Goal: Transaction & Acquisition: Purchase product/service

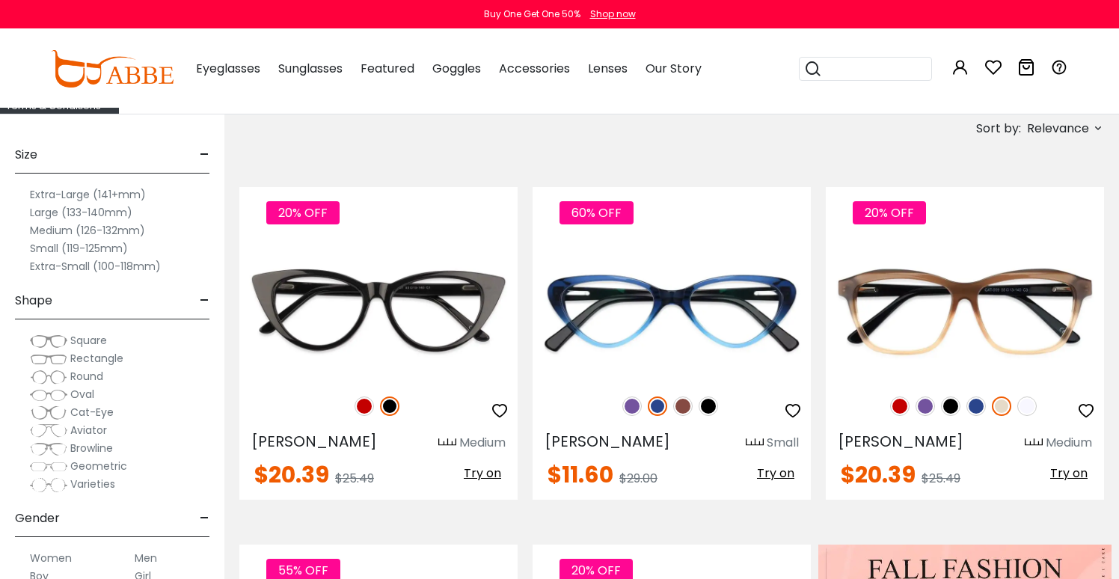
scroll to position [243, 0]
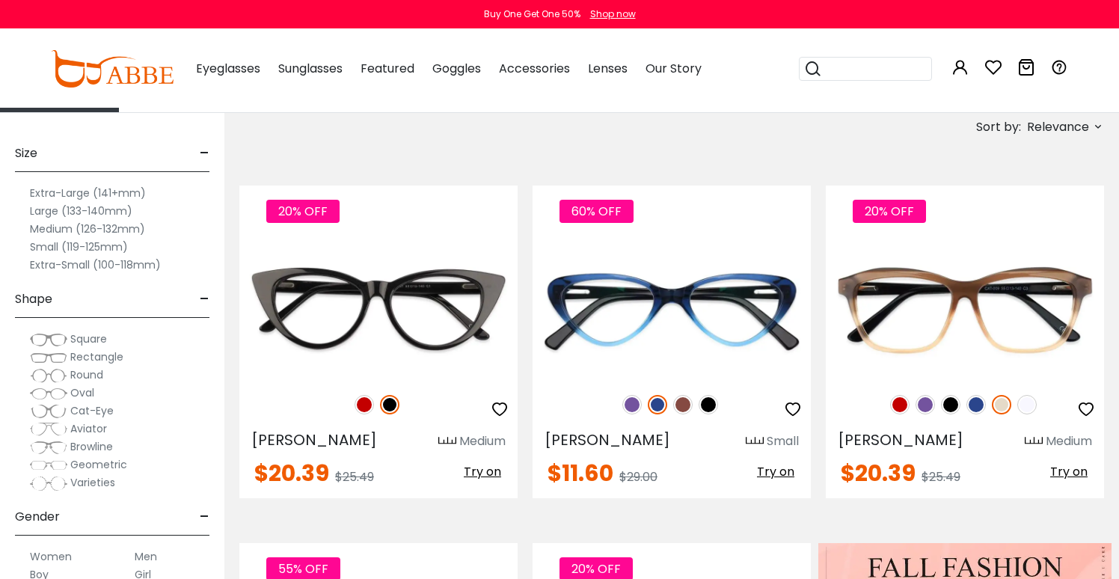
click at [572, 94] on button "Later" at bounding box center [589, 96] width 67 height 37
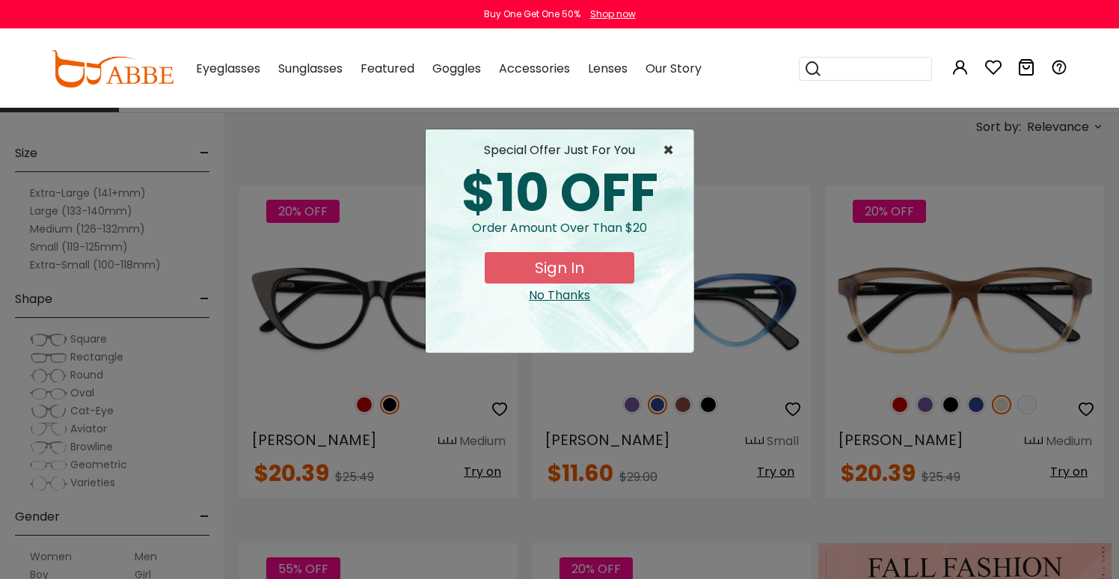
click at [668, 150] on span "×" at bounding box center [672, 150] width 19 height 18
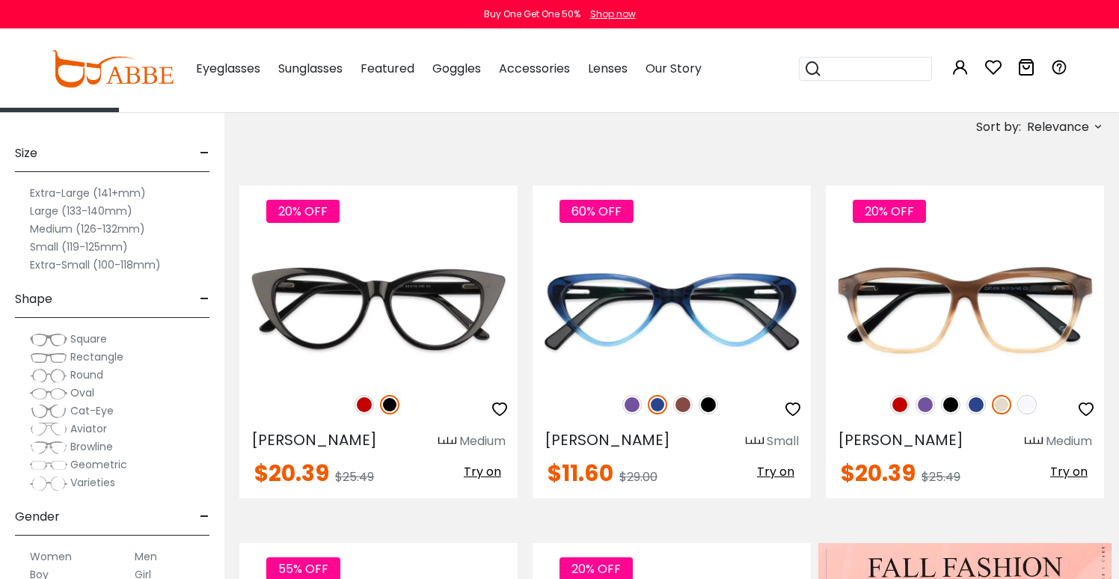
click at [93, 357] on span "Rectangle" at bounding box center [96, 356] width 53 height 15
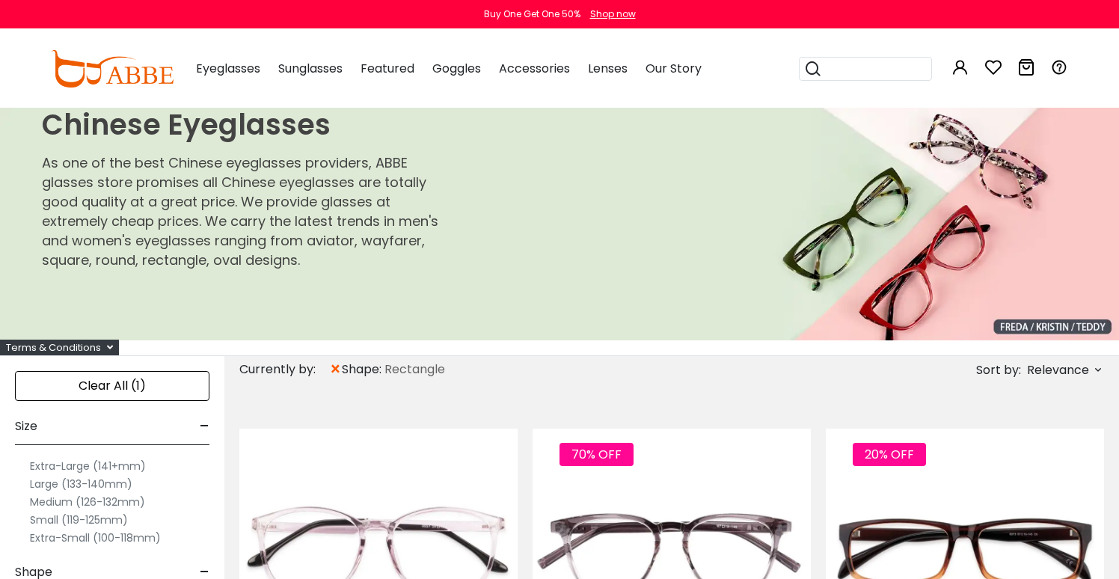
scroll to position [13, 0]
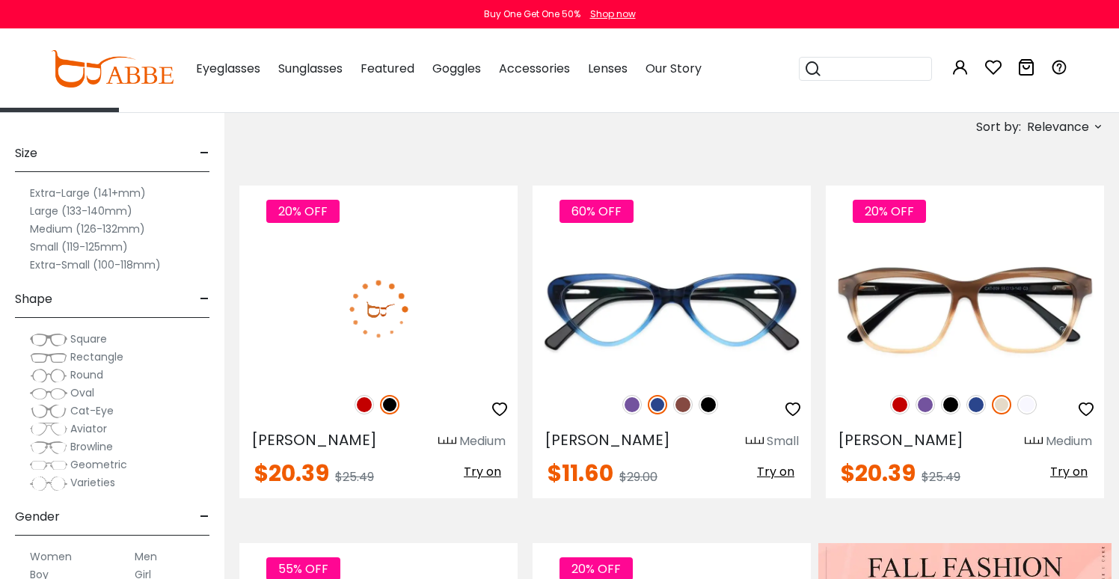
click at [51, 211] on label "Large (133-140mm)" at bounding box center [81, 211] width 102 height 18
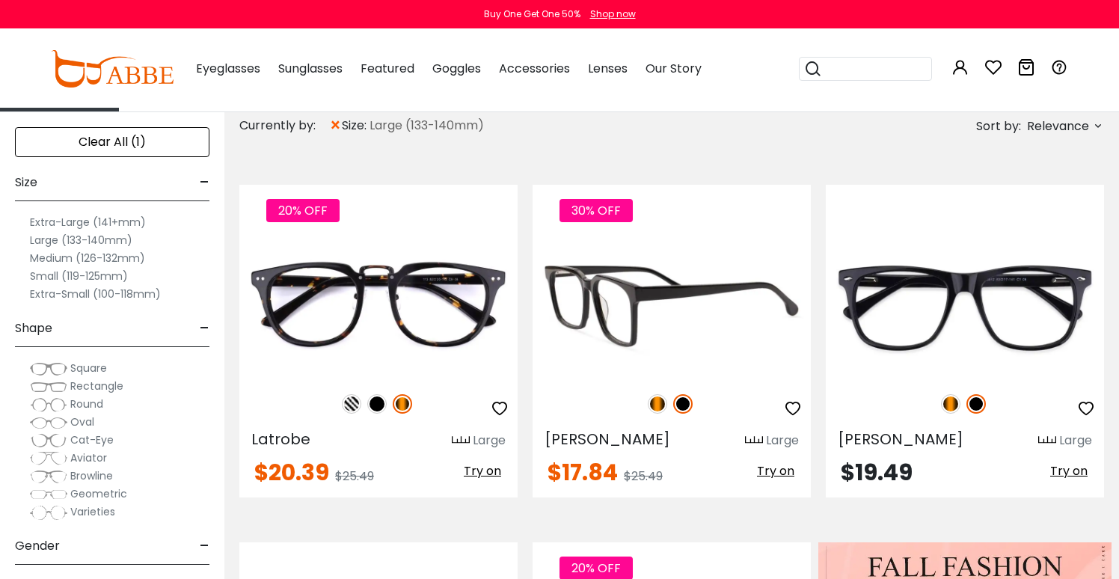
scroll to position [251, 0]
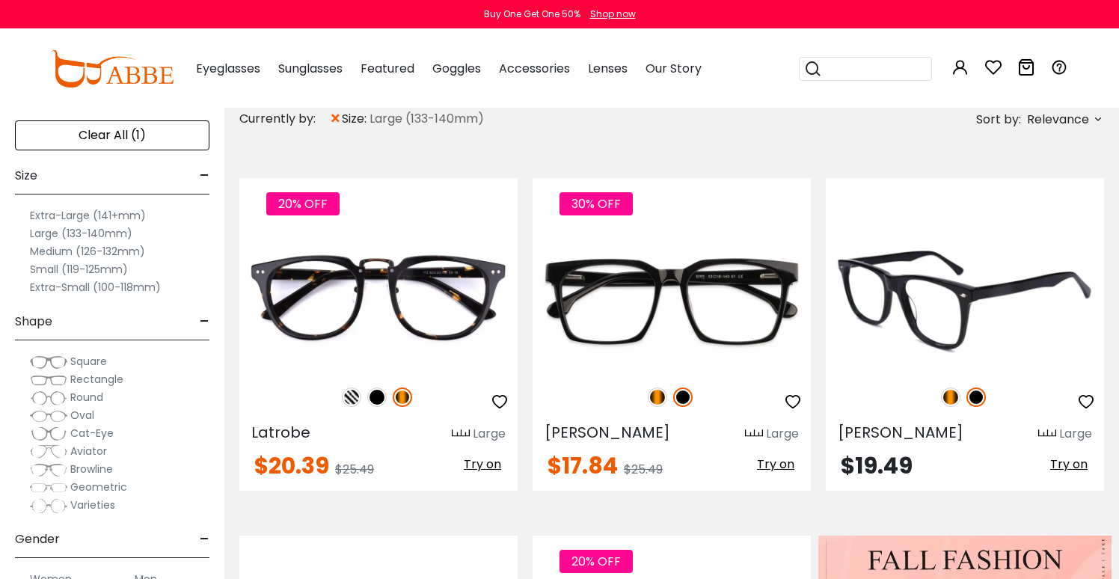
click at [952, 318] on img at bounding box center [965, 301] width 278 height 139
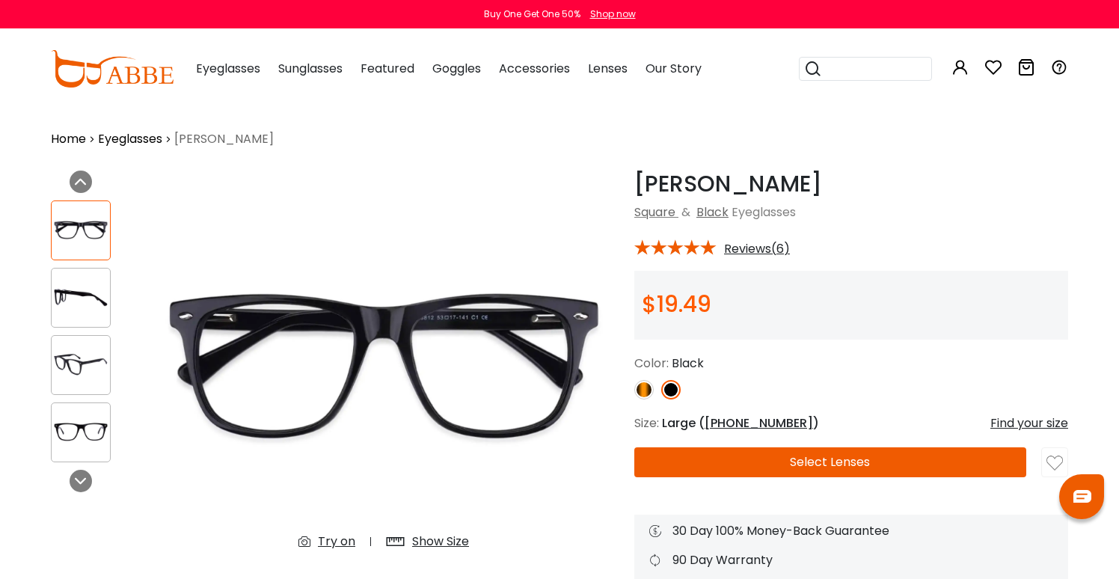
click at [93, 295] on img at bounding box center [81, 297] width 58 height 29
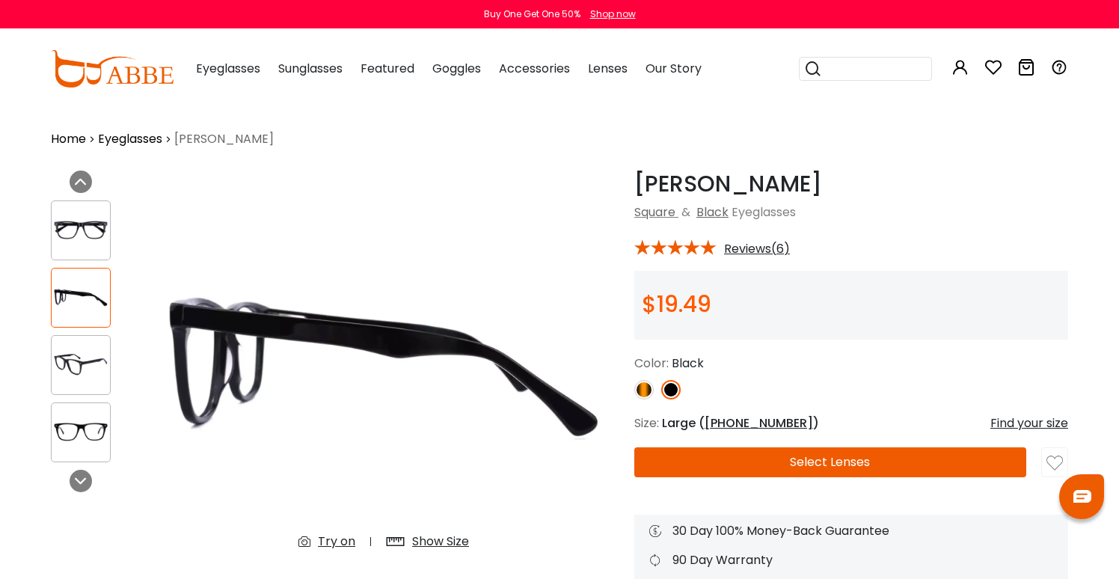
click at [89, 342] on div at bounding box center [81, 365] width 60 height 60
click at [96, 406] on div at bounding box center [81, 432] width 60 height 60
click at [92, 340] on div at bounding box center [81, 365] width 60 height 60
click at [85, 229] on img at bounding box center [81, 229] width 58 height 29
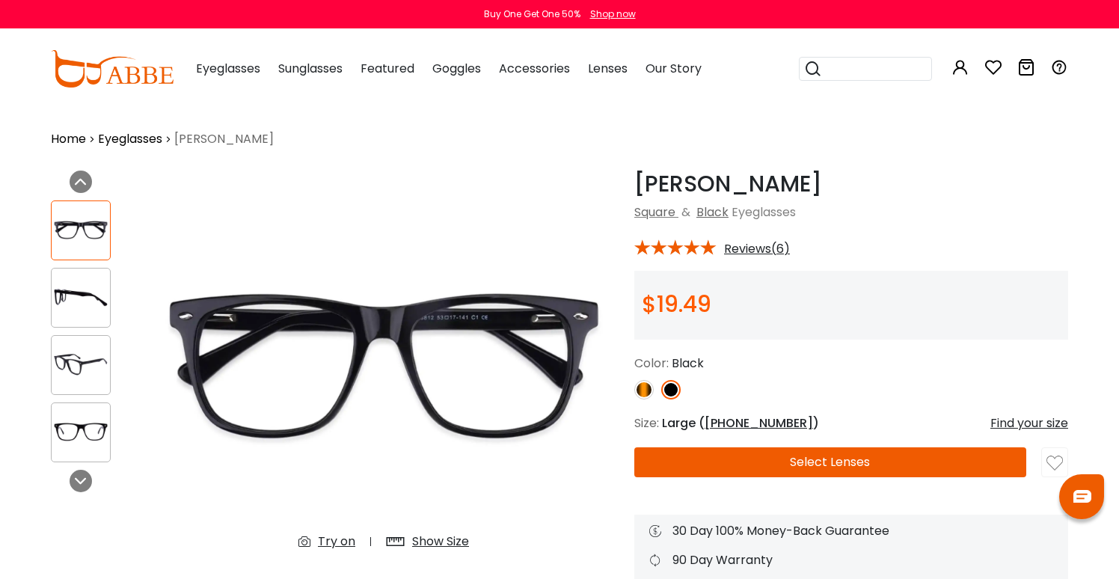
click at [817, 469] on button "Select Lenses" at bounding box center [830, 462] width 392 height 30
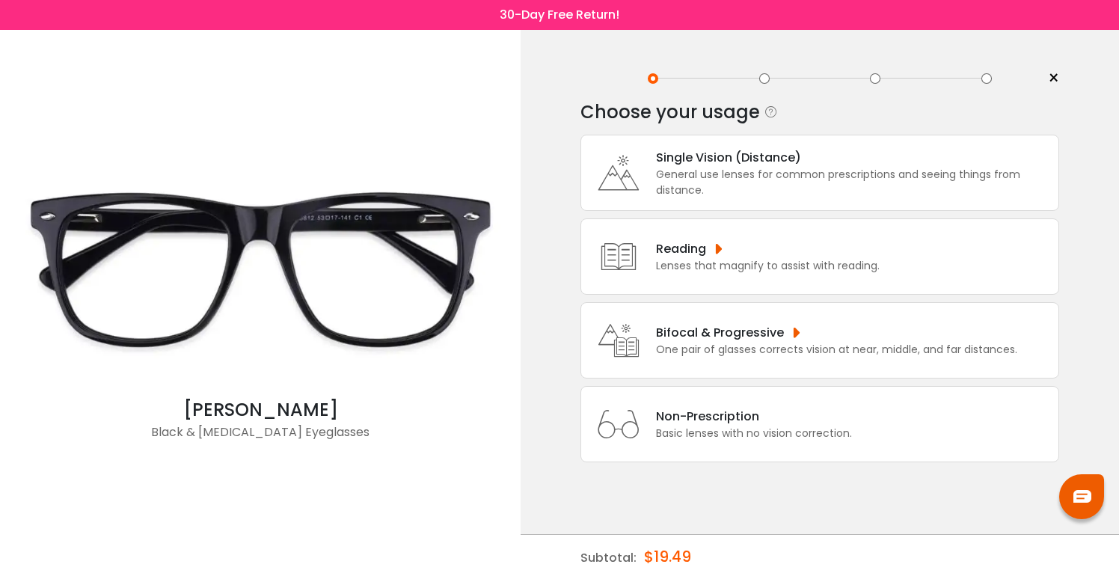
click at [748, 175] on div "General use lenses for common prescriptions and seeing things from distance." at bounding box center [853, 182] width 395 height 31
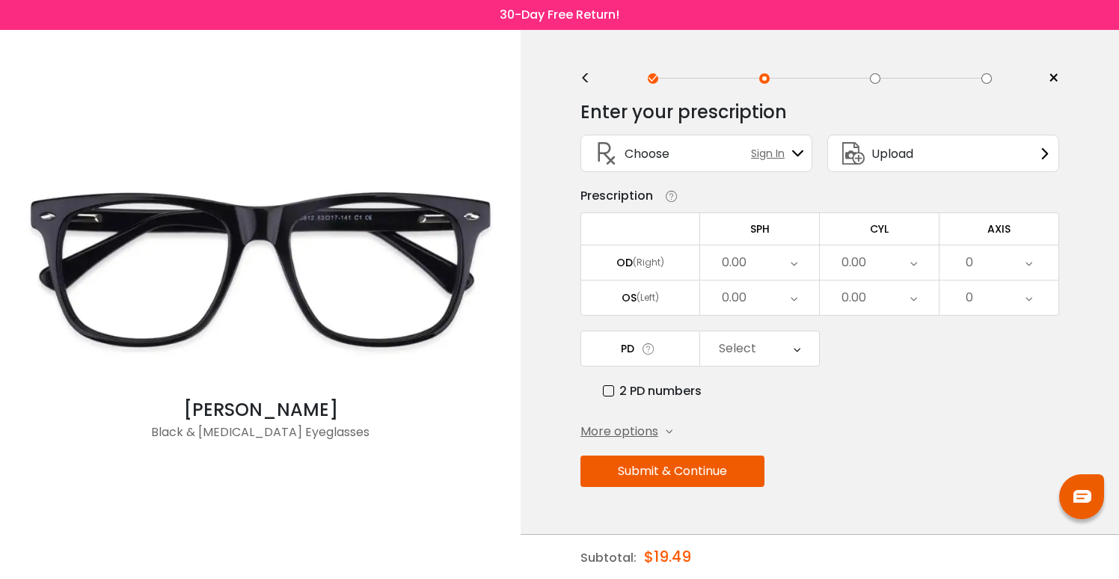
click at [739, 265] on div "0.00" at bounding box center [734, 263] width 25 height 30
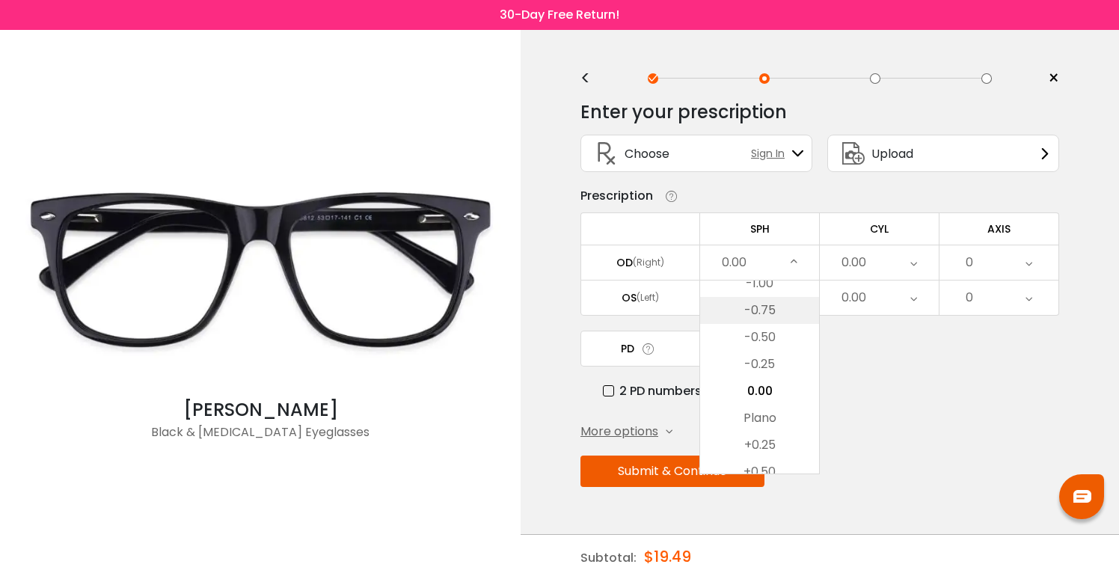
click at [744, 319] on li "-0.75" at bounding box center [759, 310] width 119 height 27
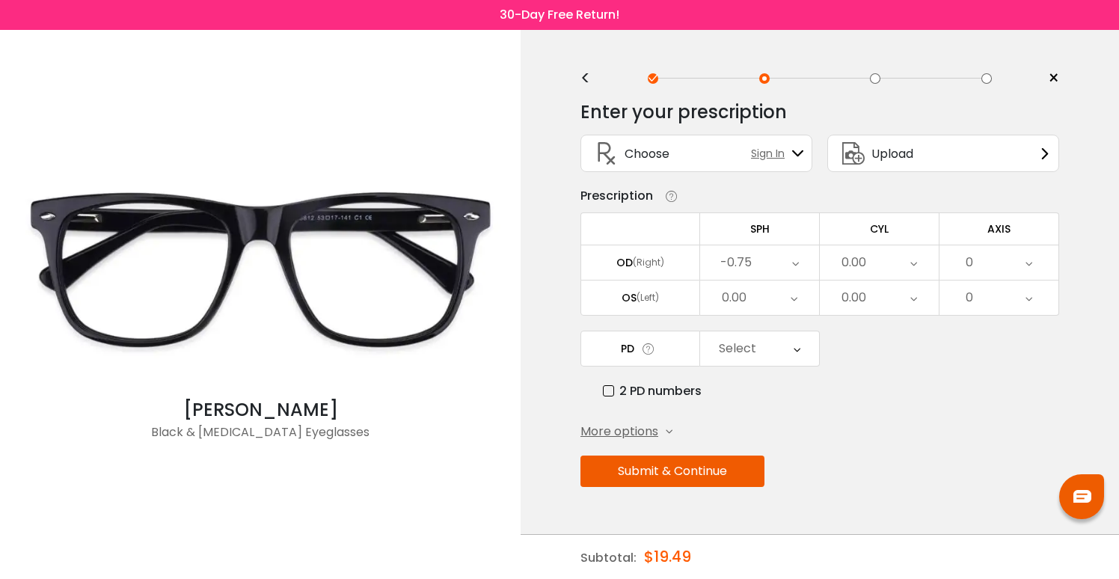
click at [865, 274] on div "0.00" at bounding box center [853, 263] width 25 height 30
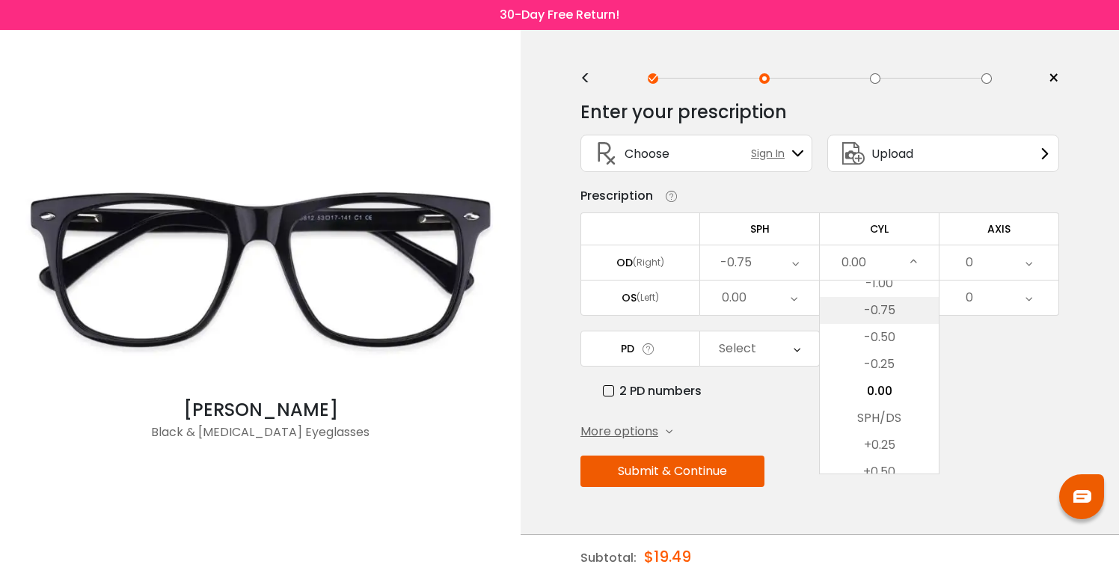
click at [860, 319] on li "-0.75" at bounding box center [879, 310] width 119 height 27
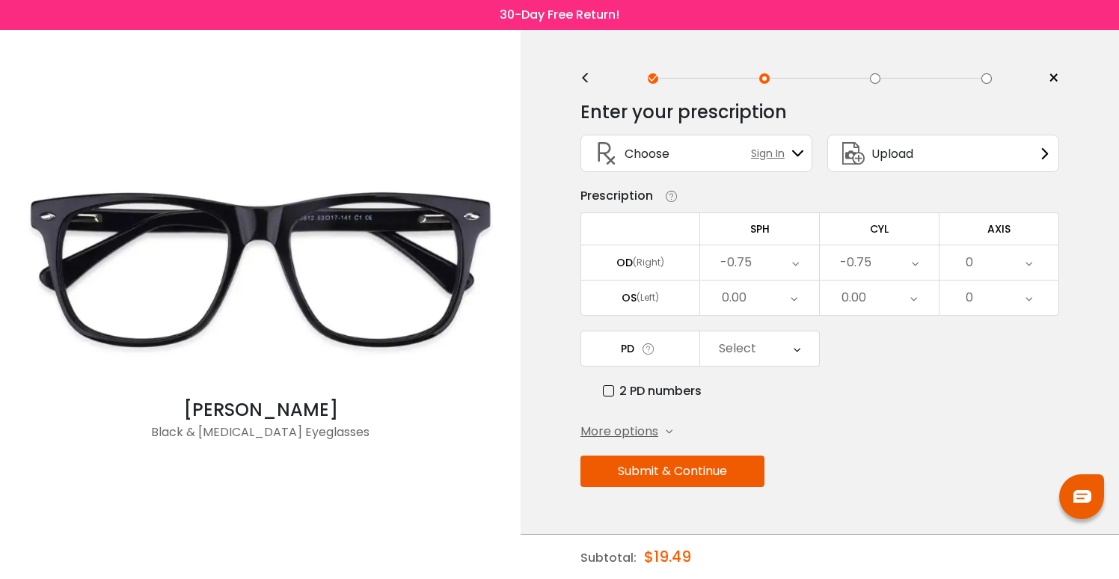
click at [978, 271] on div "0" at bounding box center [998, 262] width 119 height 34
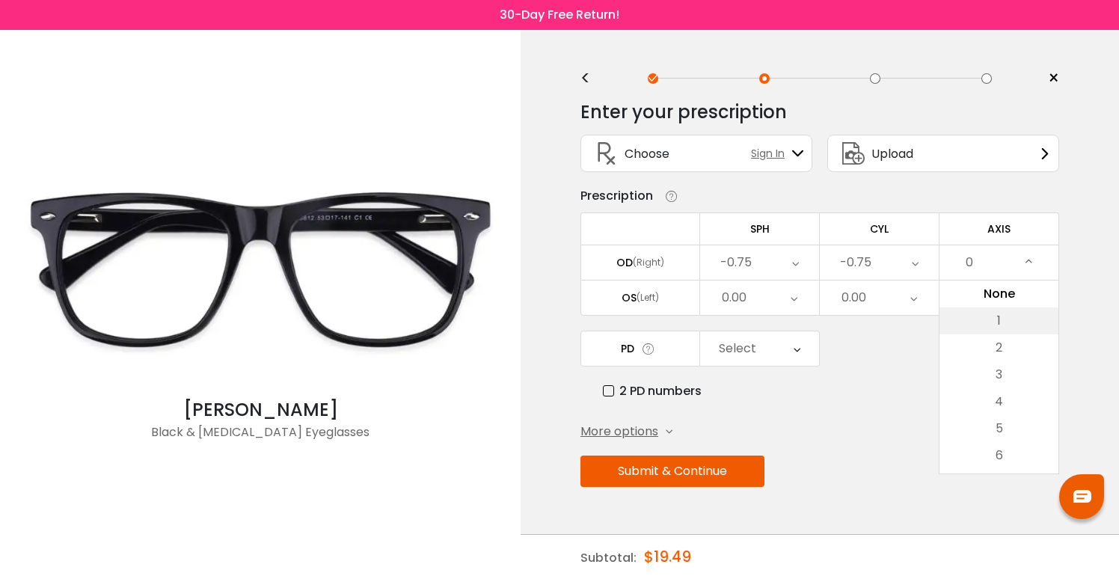
click at [974, 319] on li "1" at bounding box center [998, 320] width 119 height 27
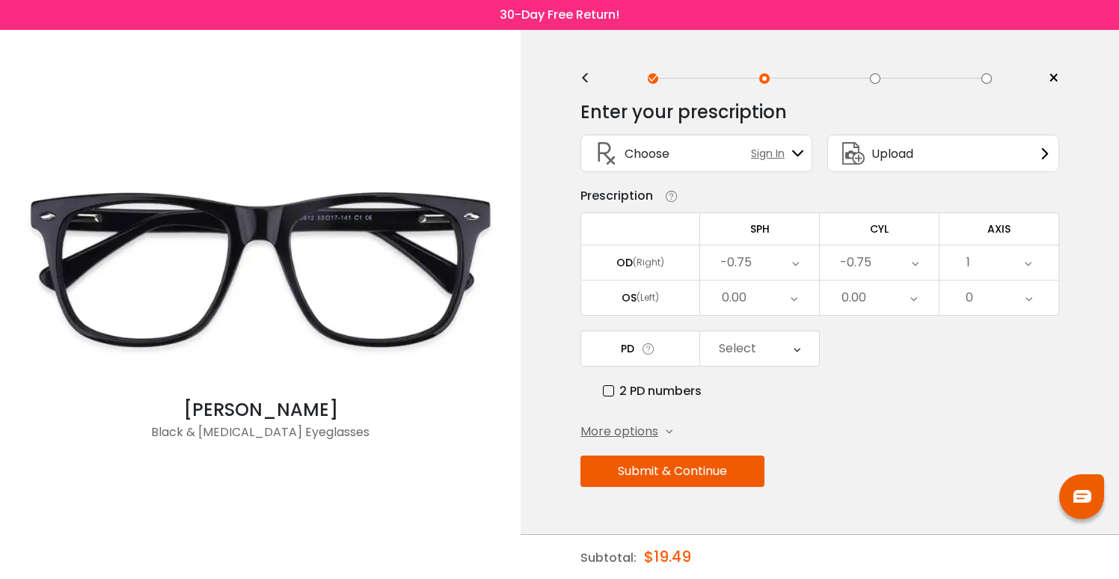
click at [974, 308] on div "0" at bounding box center [998, 297] width 119 height 34
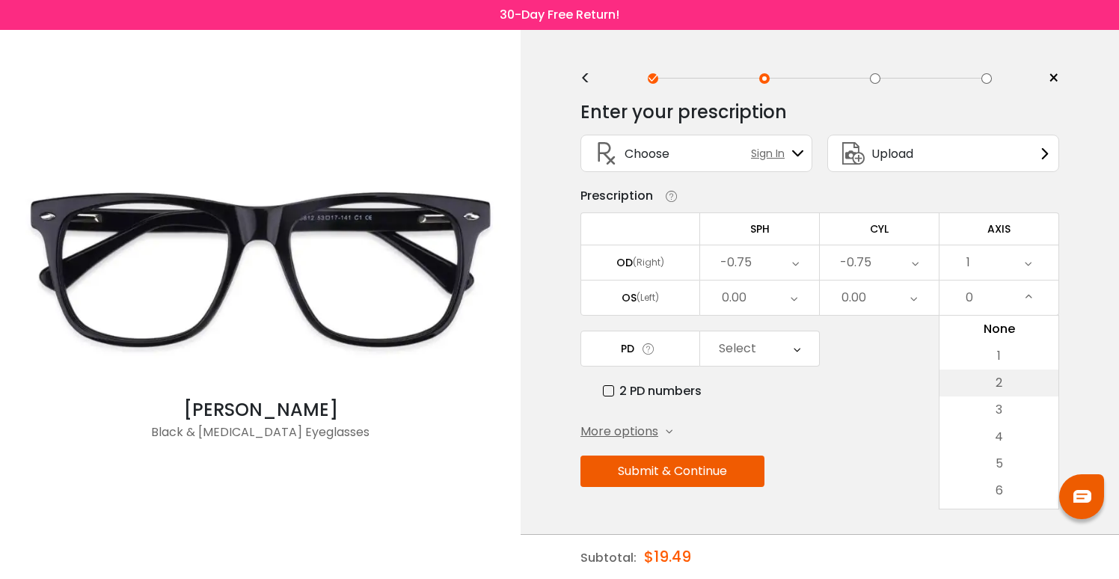
click at [980, 375] on li "2" at bounding box center [998, 382] width 119 height 27
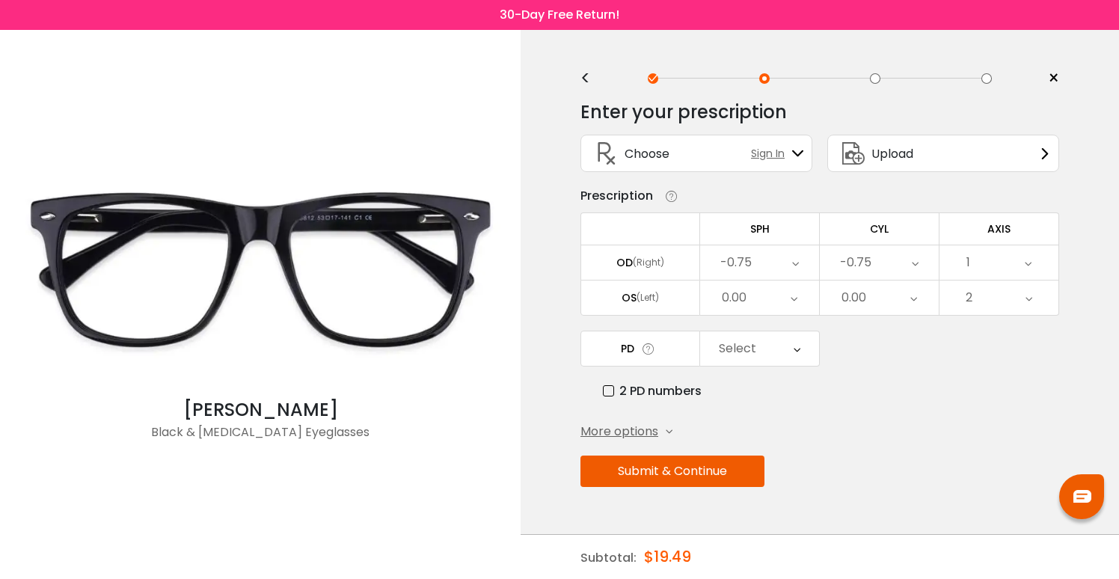
click at [826, 295] on div "0.00" at bounding box center [879, 297] width 119 height 34
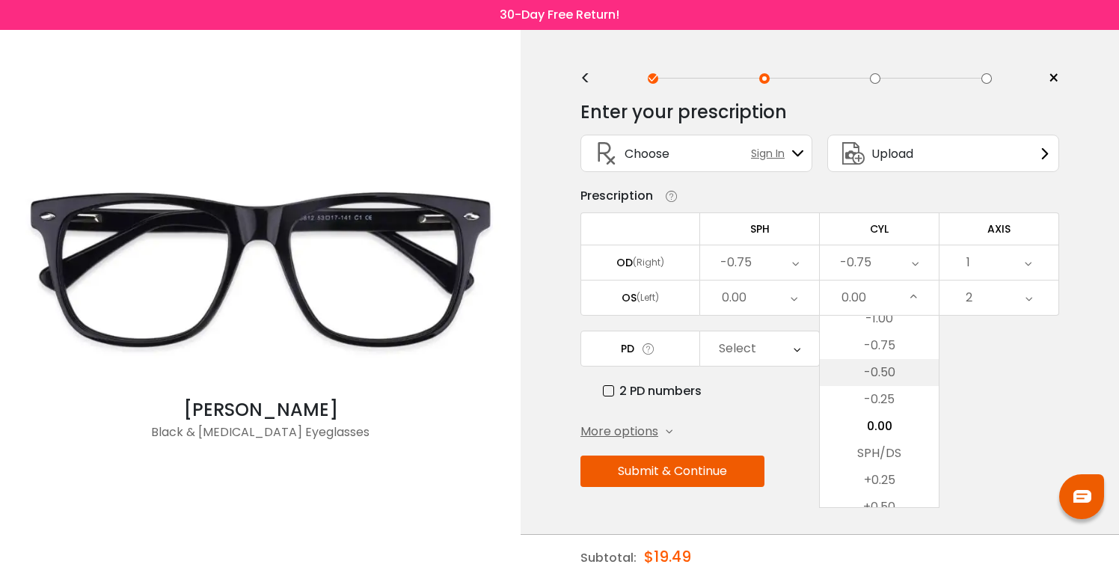
click at [858, 369] on li "-0.50" at bounding box center [879, 372] width 119 height 27
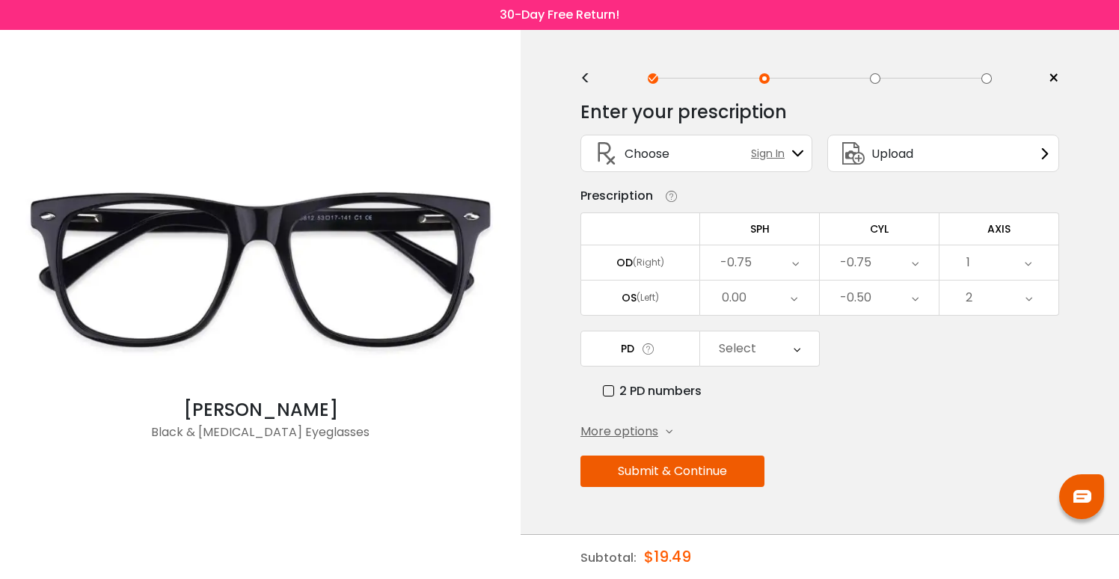
click at [764, 313] on div "0.00" at bounding box center [759, 297] width 119 height 34
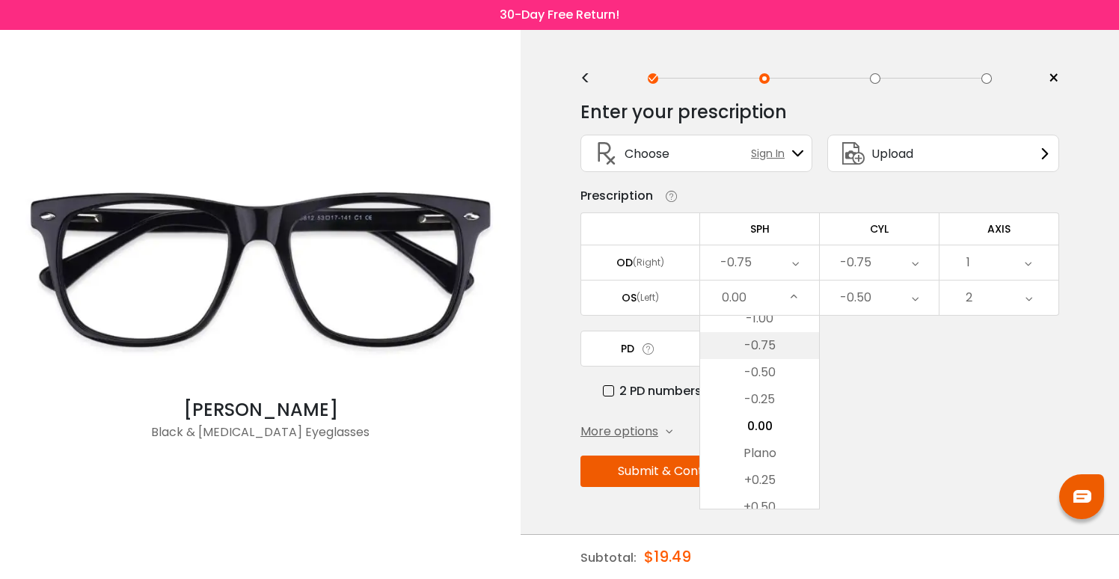
click at [758, 359] on li "-0.75" at bounding box center [759, 345] width 119 height 27
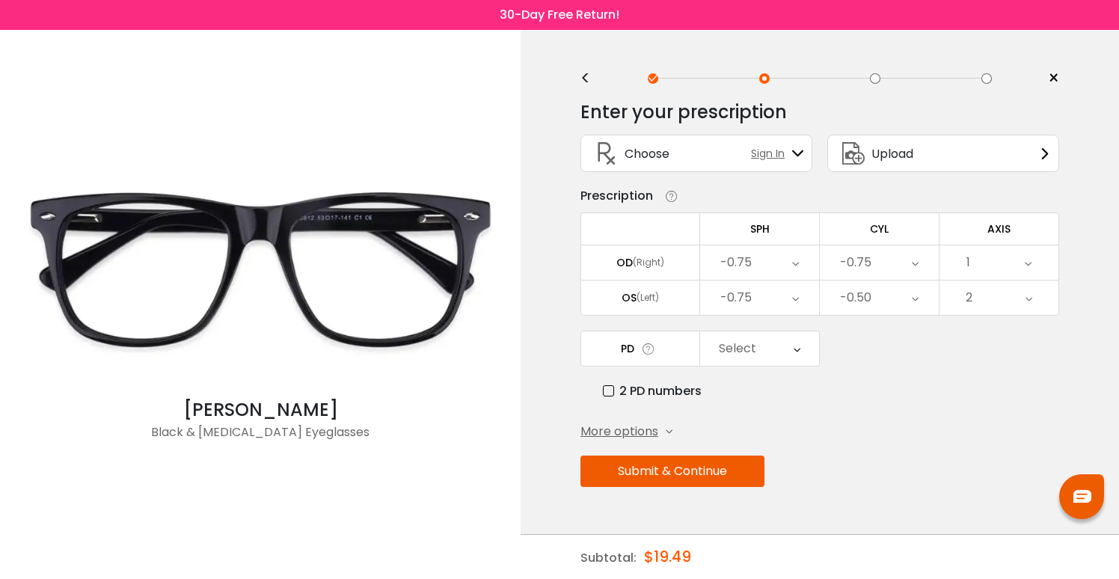
click at [758, 360] on div "Select" at bounding box center [759, 348] width 119 height 34
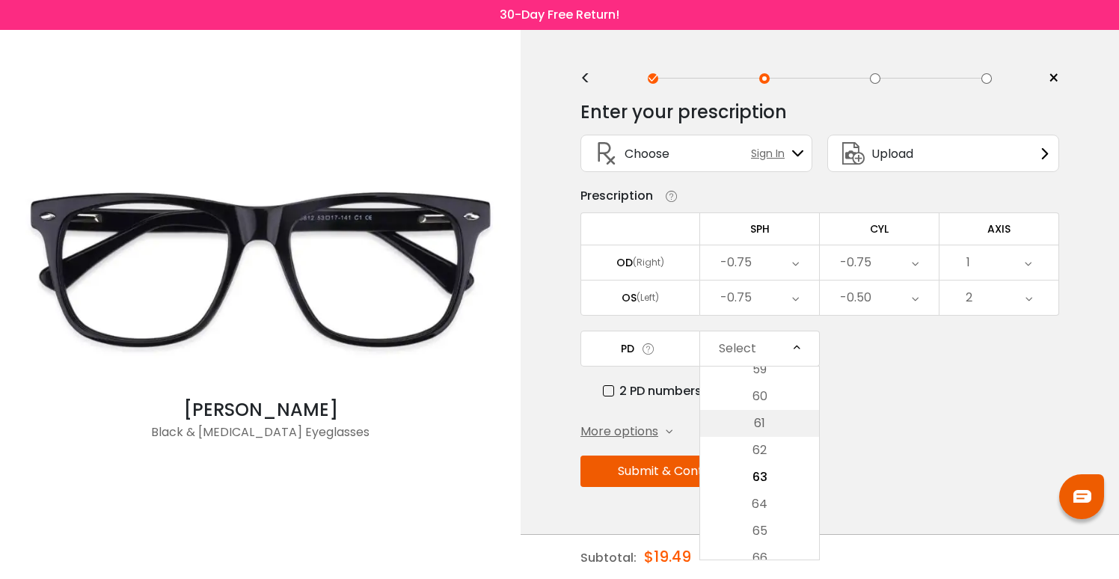
click at [767, 419] on li "61" at bounding box center [759, 423] width 119 height 27
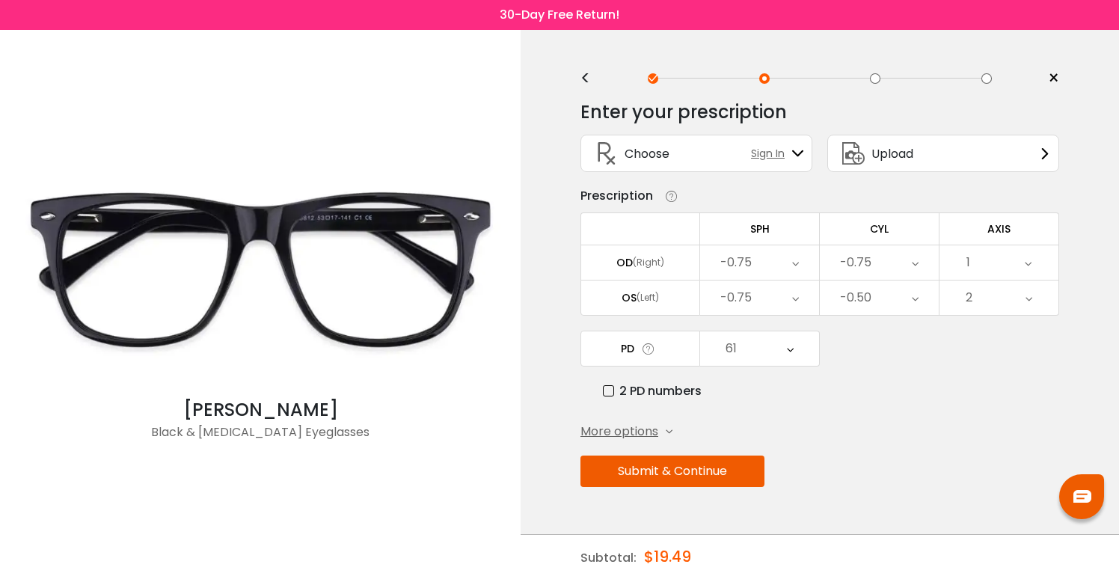
click at [645, 435] on span "More options" at bounding box center [619, 432] width 78 height 18
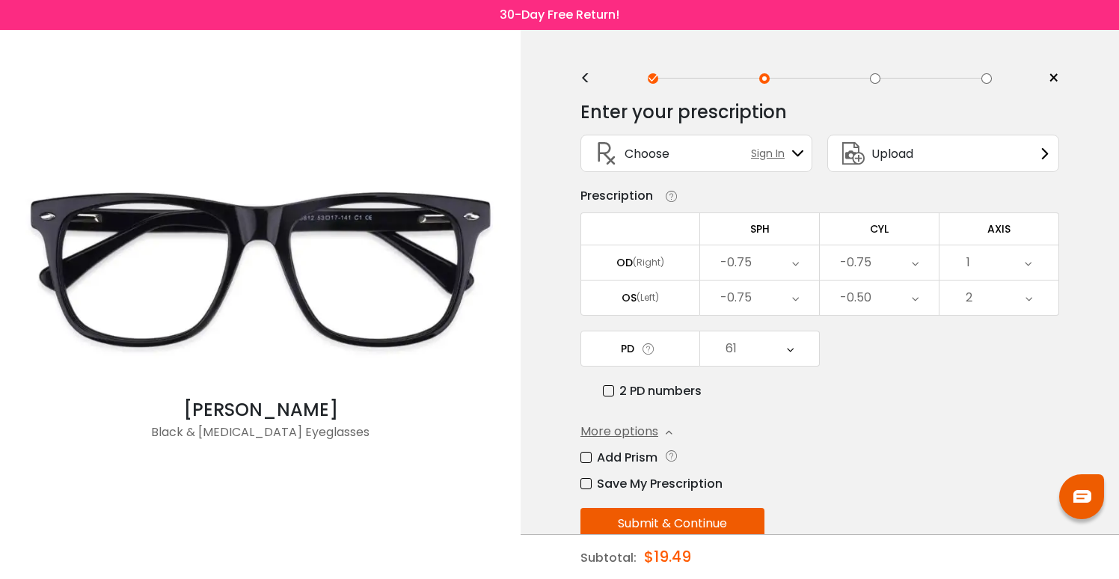
scroll to position [38, 0]
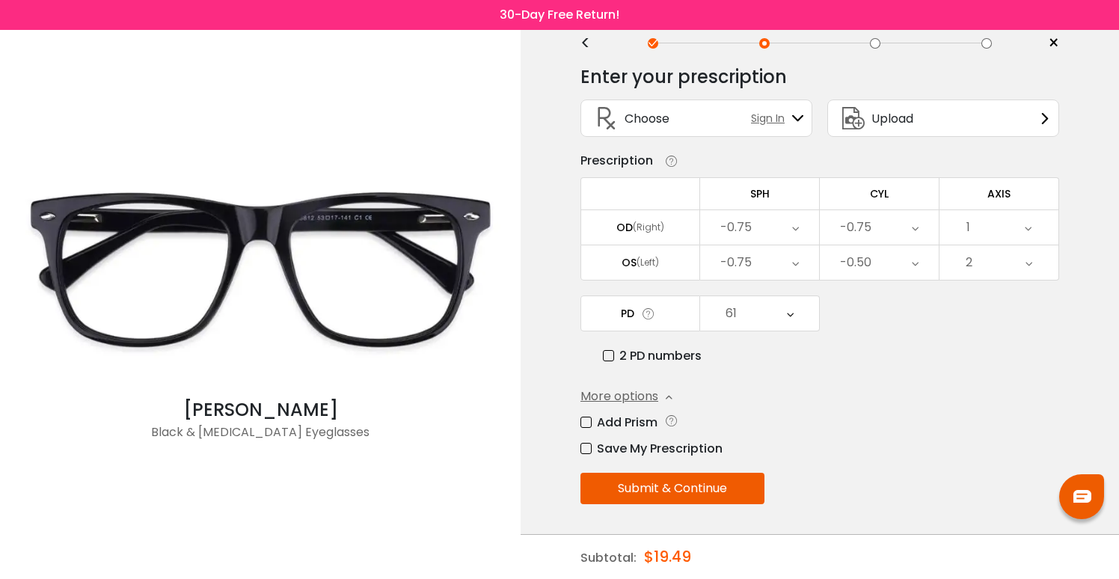
click at [716, 482] on button "Submit & Continue" at bounding box center [672, 488] width 184 height 31
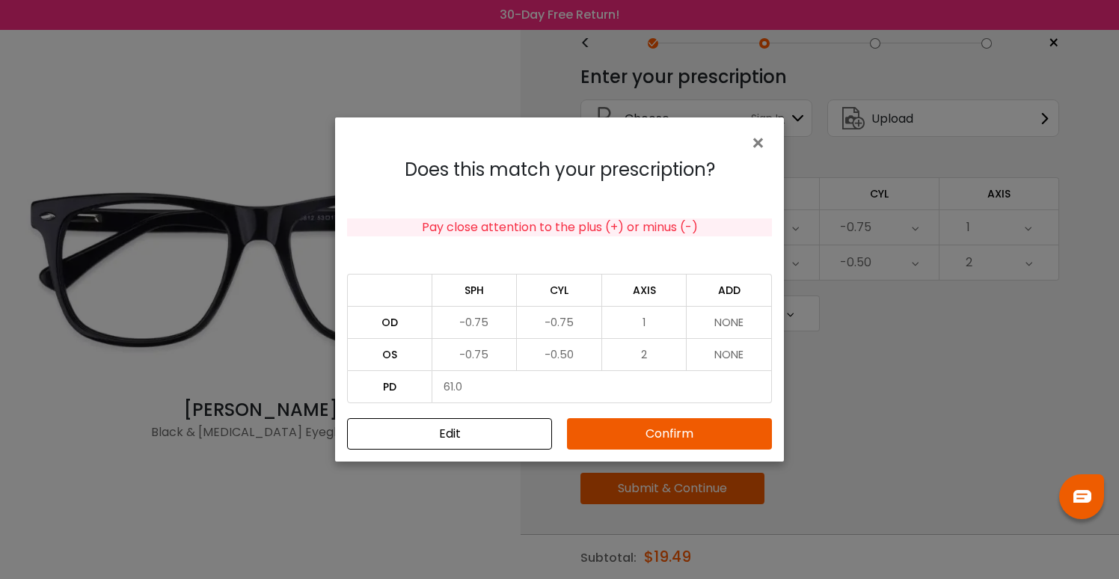
click at [551, 343] on td "-0.50" at bounding box center [559, 354] width 85 height 32
click at [628, 428] on button "Confirm" at bounding box center [669, 433] width 205 height 31
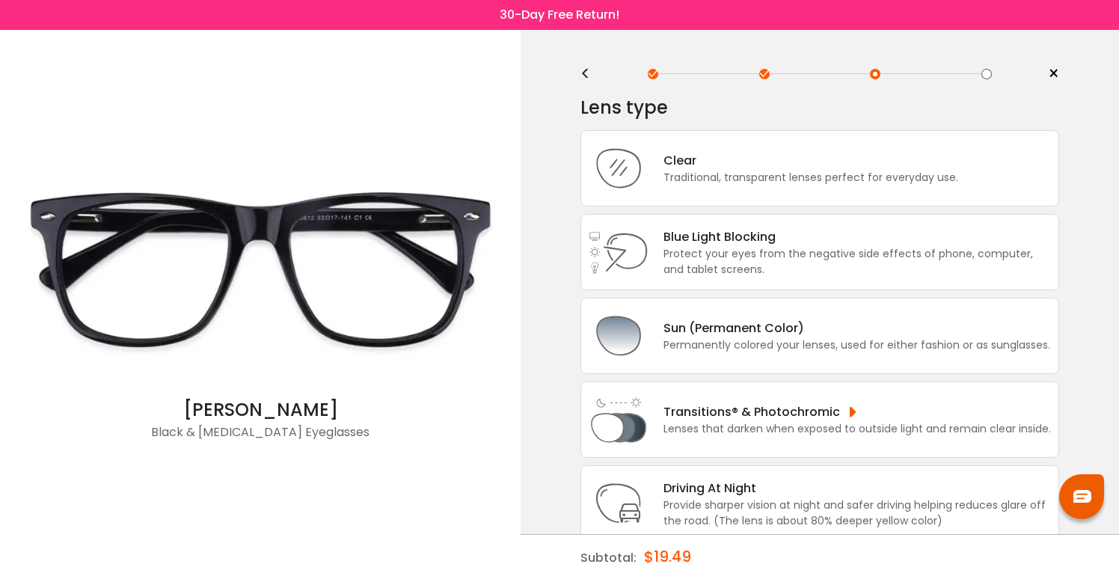
scroll to position [0, 0]
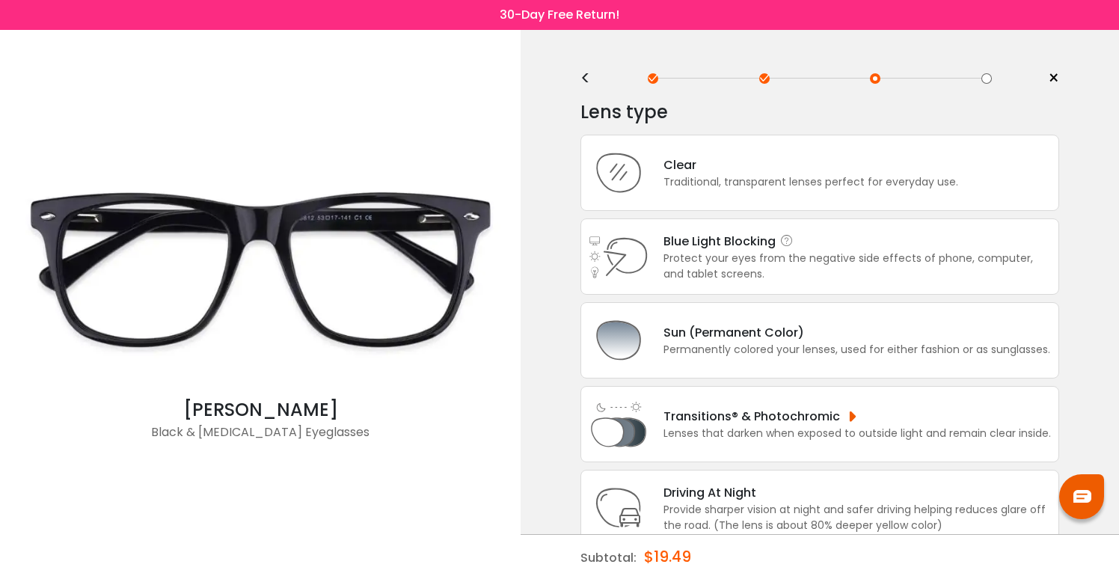
click at [830, 272] on div "Protect your eyes from the negative side effects of phone, computer, and tablet…" at bounding box center [856, 266] width 387 height 31
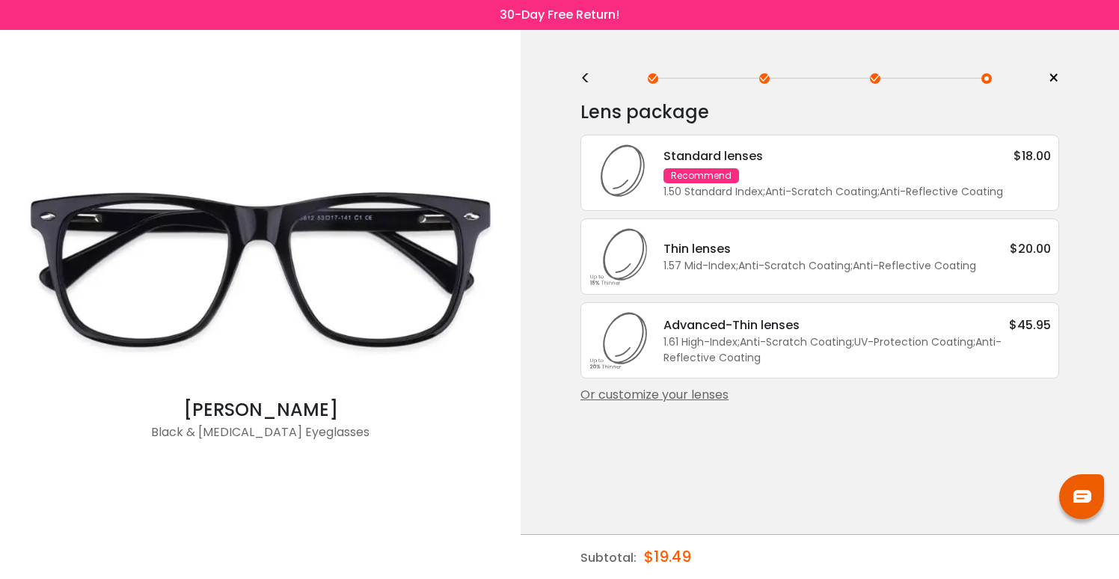
click at [871, 362] on div "1.61 High-Index ; Anti-Scratch Coating ; UV-Protection Coating ; Anti-Reflectiv…" at bounding box center [856, 349] width 387 height 31
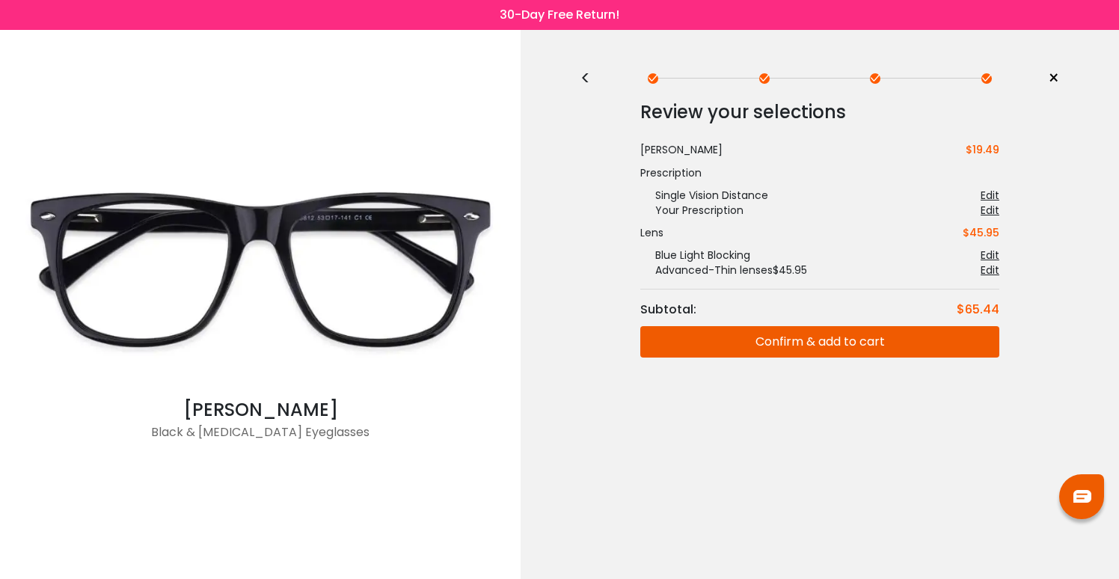
click at [901, 328] on button "Confirm & add to cart" at bounding box center [819, 341] width 359 height 31
